Goal: Information Seeking & Learning: Learn about a topic

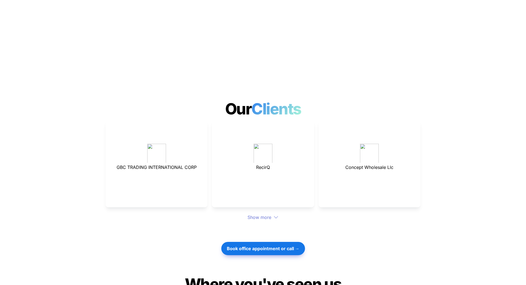
scroll to position [1438, 0]
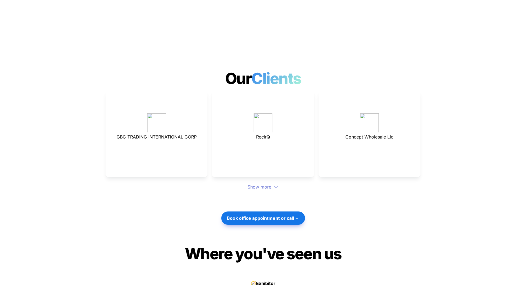
click at [276, 184] on icon at bounding box center [276, 186] width 5 height 5
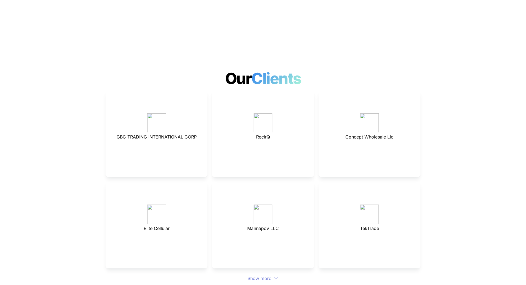
click at [258, 187] on p at bounding box center [263, 191] width 88 height 9
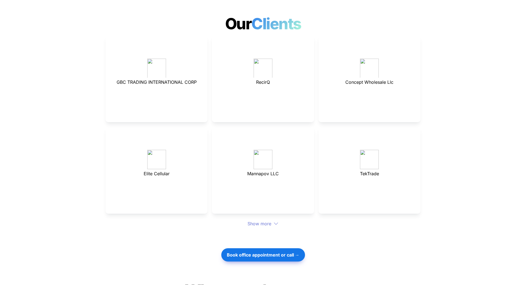
scroll to position [1493, 0]
click at [274, 221] on icon at bounding box center [276, 223] width 5 height 5
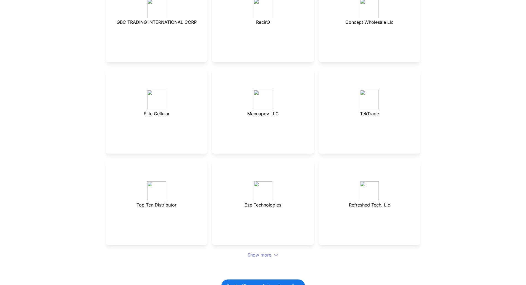
scroll to position [1603, 0]
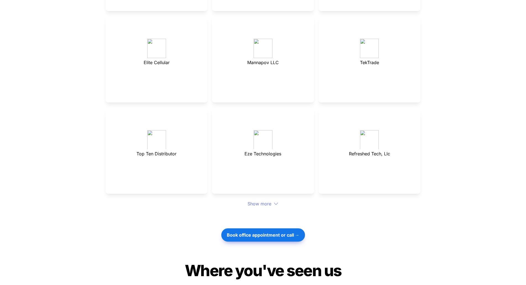
click at [266, 200] on div "Show more" at bounding box center [263, 203] width 315 height 7
click at [271, 200] on div "Show more" at bounding box center [263, 203] width 315 height 7
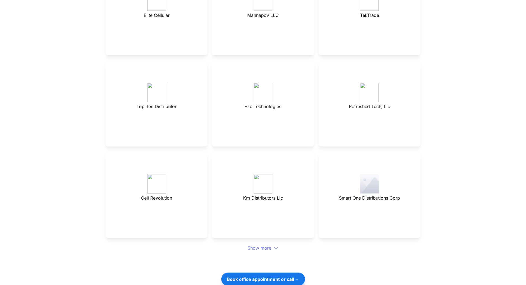
scroll to position [1714, 0]
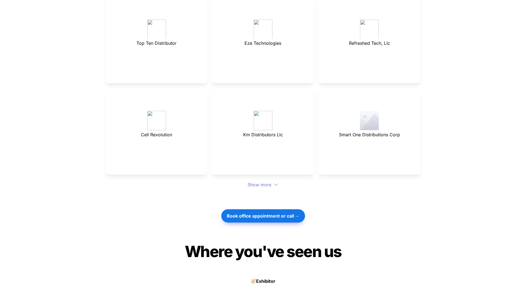
click at [276, 182] on icon at bounding box center [276, 184] width 5 height 5
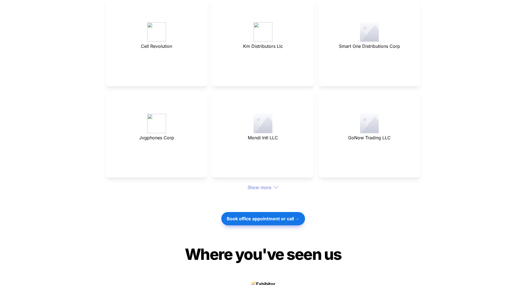
scroll to position [1852, 0]
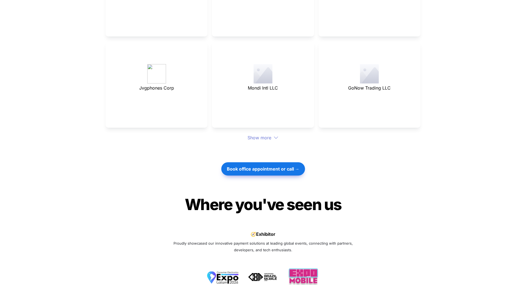
click at [269, 141] on div at bounding box center [263, 150] width 194 height 19
click at [269, 134] on div "Show more" at bounding box center [263, 137] width 315 height 7
click at [271, 134] on div "Show more" at bounding box center [263, 137] width 315 height 7
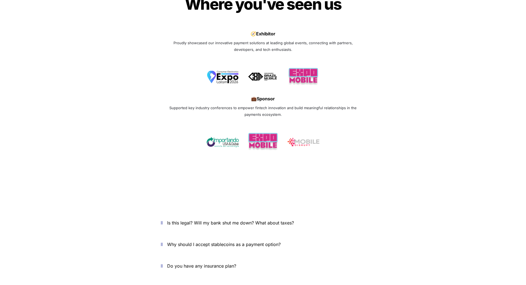
scroll to position [2184, 0]
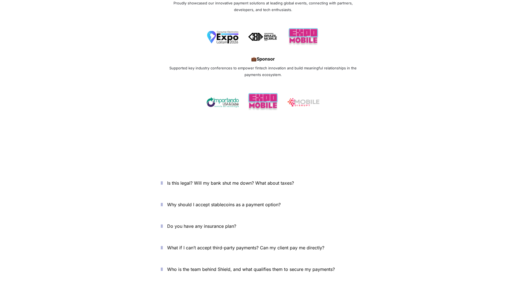
click at [162, 180] on icon "button" at bounding box center [162, 183] width 2 height 7
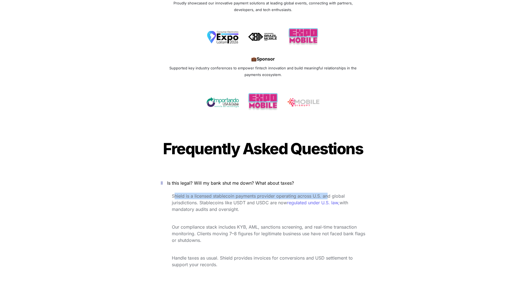
drag, startPoint x: 175, startPoint y: 179, endPoint x: 328, endPoint y: 180, distance: 152.9
click at [328, 193] on span "Shield is a licensed stablecoin payments provider operating across U.S. and glo…" at bounding box center [259, 199] width 174 height 12
click at [168, 174] on button "Is this legal? Will my bank shut me down? What about taxes?" at bounding box center [263, 182] width 221 height 17
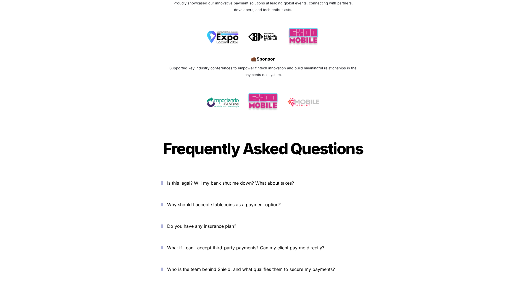
click at [172, 196] on button "Why should I accept stablecoins as a payment option?" at bounding box center [263, 204] width 221 height 17
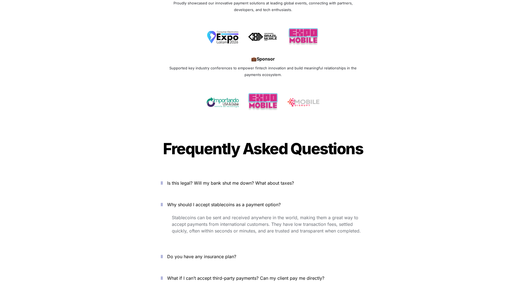
click at [169, 174] on button "Is this legal? Will my bank shut me down? What about taxes?" at bounding box center [263, 182] width 221 height 17
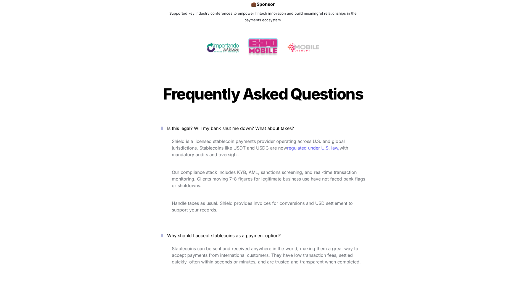
scroll to position [2239, 0]
click at [177, 232] on span "Why should I accept stablecoins as a payment option?" at bounding box center [224, 235] width 114 height 6
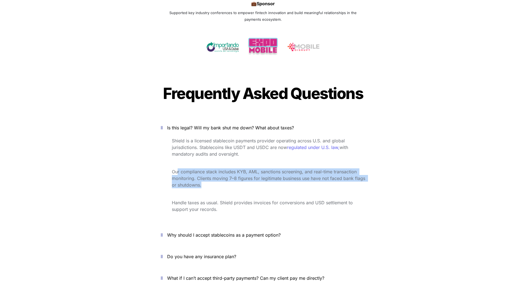
drag, startPoint x: 212, startPoint y: 169, endPoint x: 177, endPoint y: 154, distance: 38.2
click at [177, 167] on p "Our compliance stack includes KYB, AML, sanctions screening, and real-time tran…" at bounding box center [269, 178] width 194 height 22
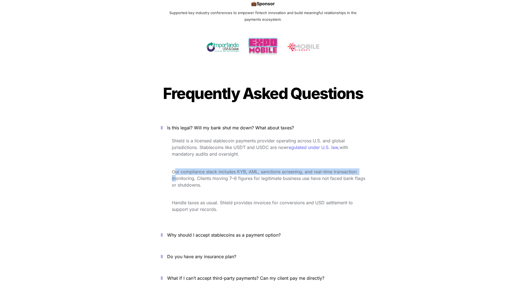
click at [175, 167] on p "Our compliance stack includes KYB, AML, sanctions screening, and real-time tran…" at bounding box center [269, 178] width 194 height 22
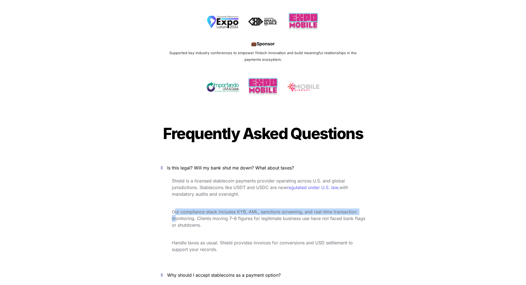
scroll to position [2156, 0]
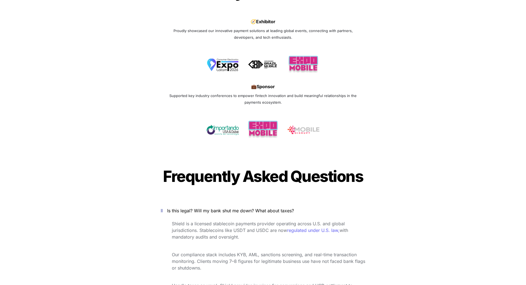
click at [191, 221] on span "Shield is a licensed stablecoin payments provider operating across U.S. and glo…" at bounding box center [259, 227] width 174 height 12
click at [170, 202] on button "Is this legal? Will my bank shut me down? What about taxes?" at bounding box center [263, 210] width 221 height 17
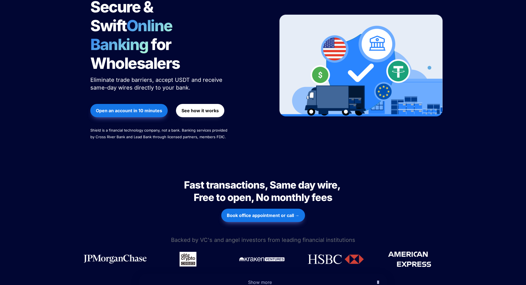
scroll to position [0, 0]
